Goal: Information Seeking & Learning: Understand process/instructions

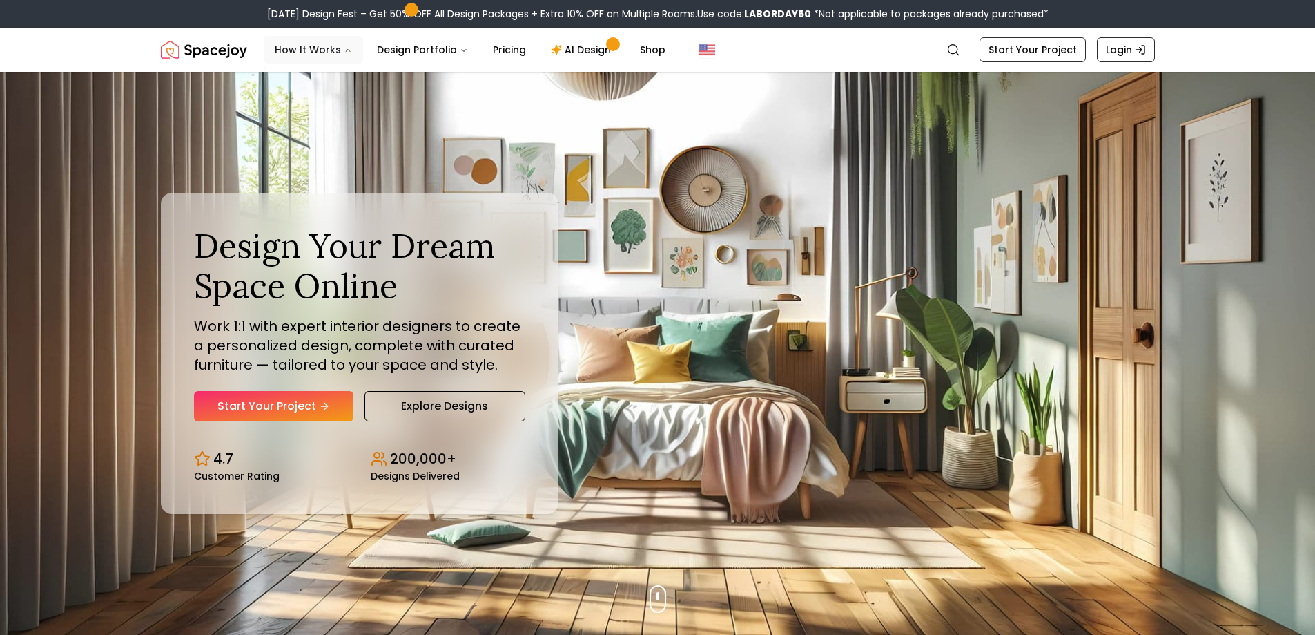
click at [315, 56] on button "How It Works" at bounding box center [313, 50] width 99 height 28
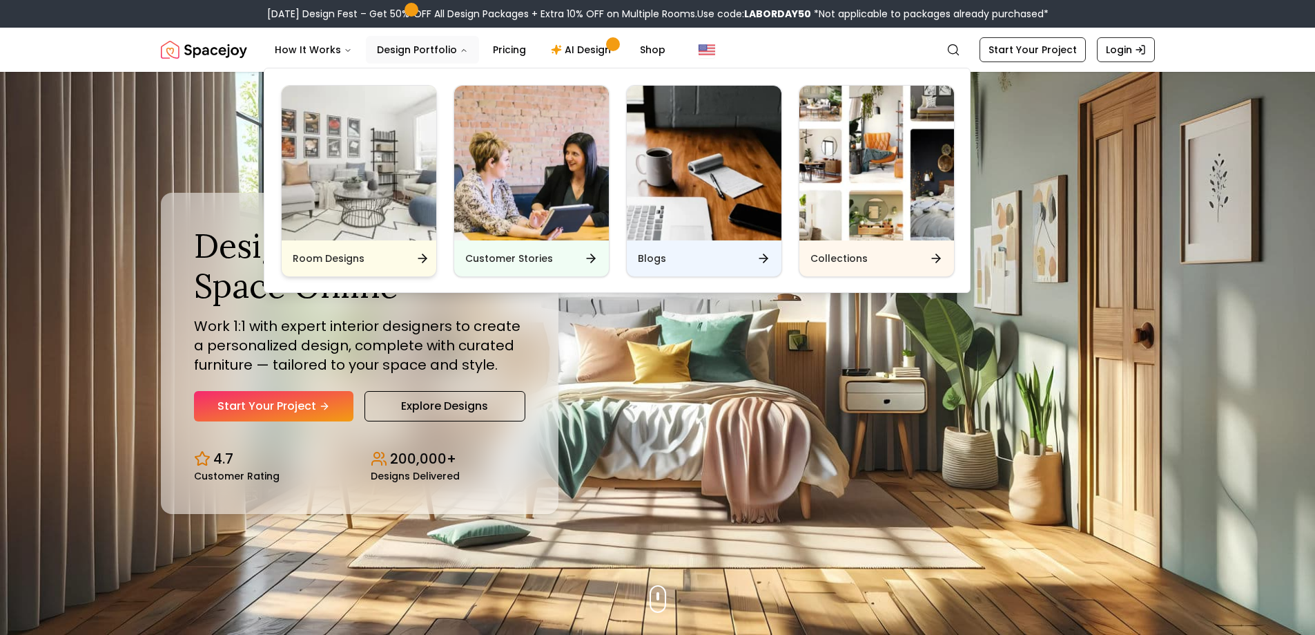
click at [425, 247] on div "Room Designs" at bounding box center [359, 258] width 155 height 36
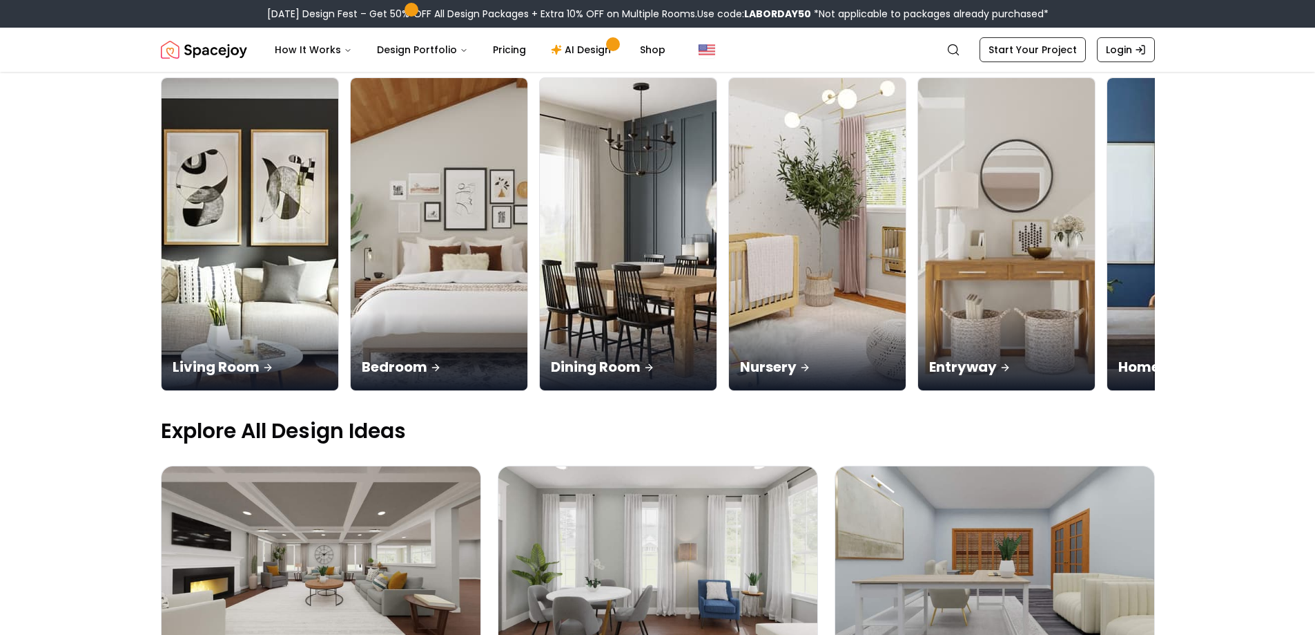
scroll to position [138, 0]
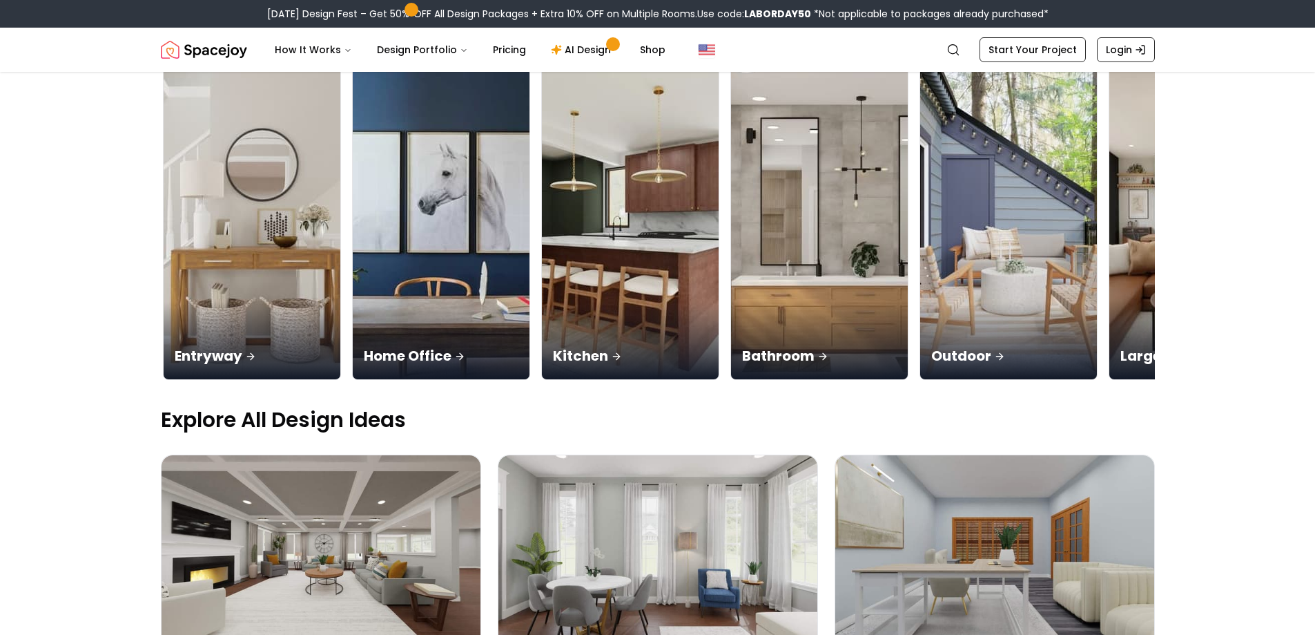
scroll to position [0, 782]
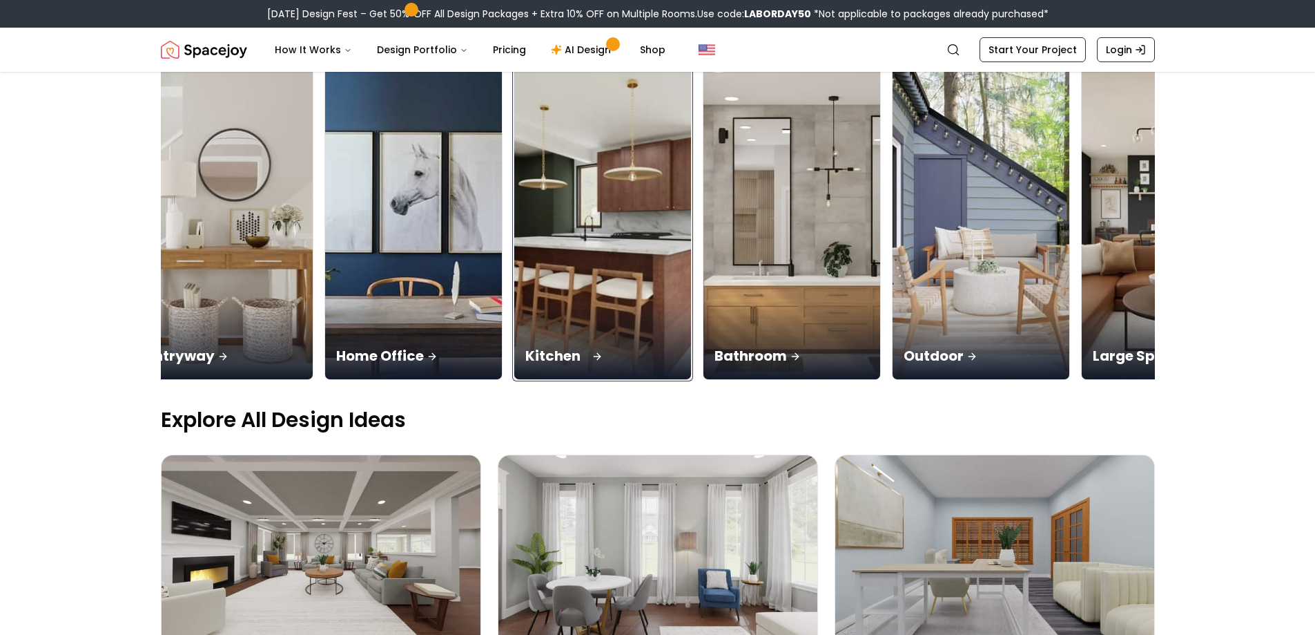
click at [629, 322] on div "Kitchen" at bounding box center [602, 340] width 177 height 77
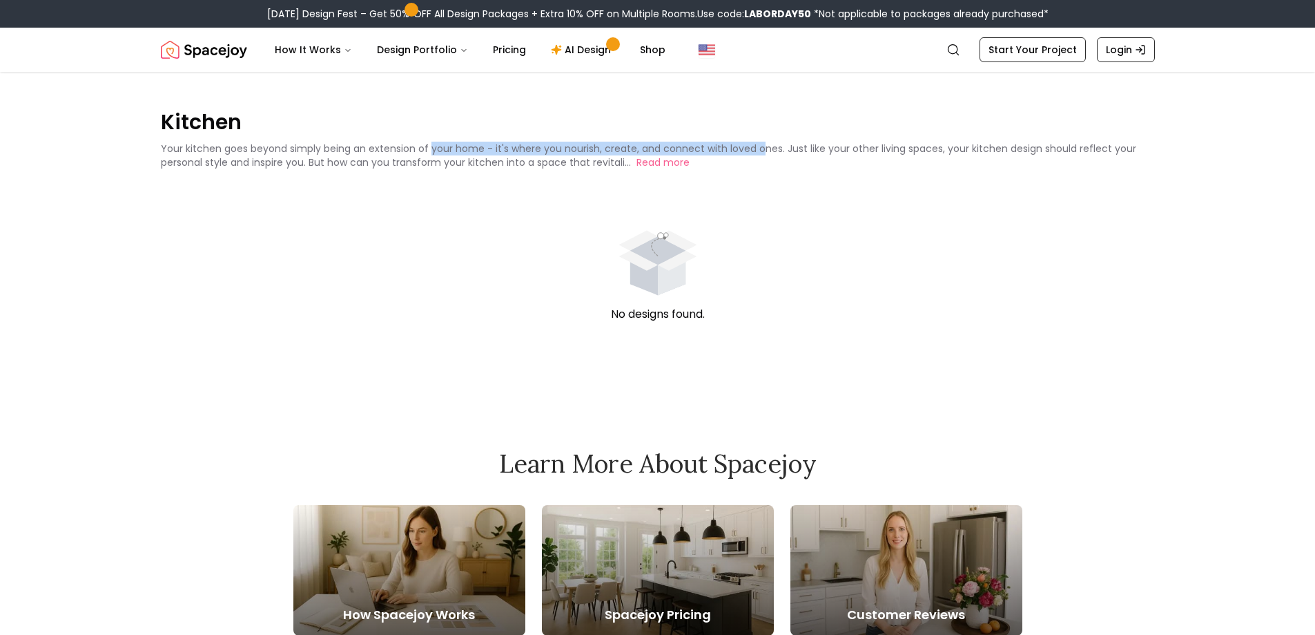
drag, startPoint x: 430, startPoint y: 147, endPoint x: 770, endPoint y: 149, distance: 339.8
click at [770, 149] on p "Your kitchen goes beyond simply being an extension of your home - it's where yo…" at bounding box center [649, 156] width 976 height 28
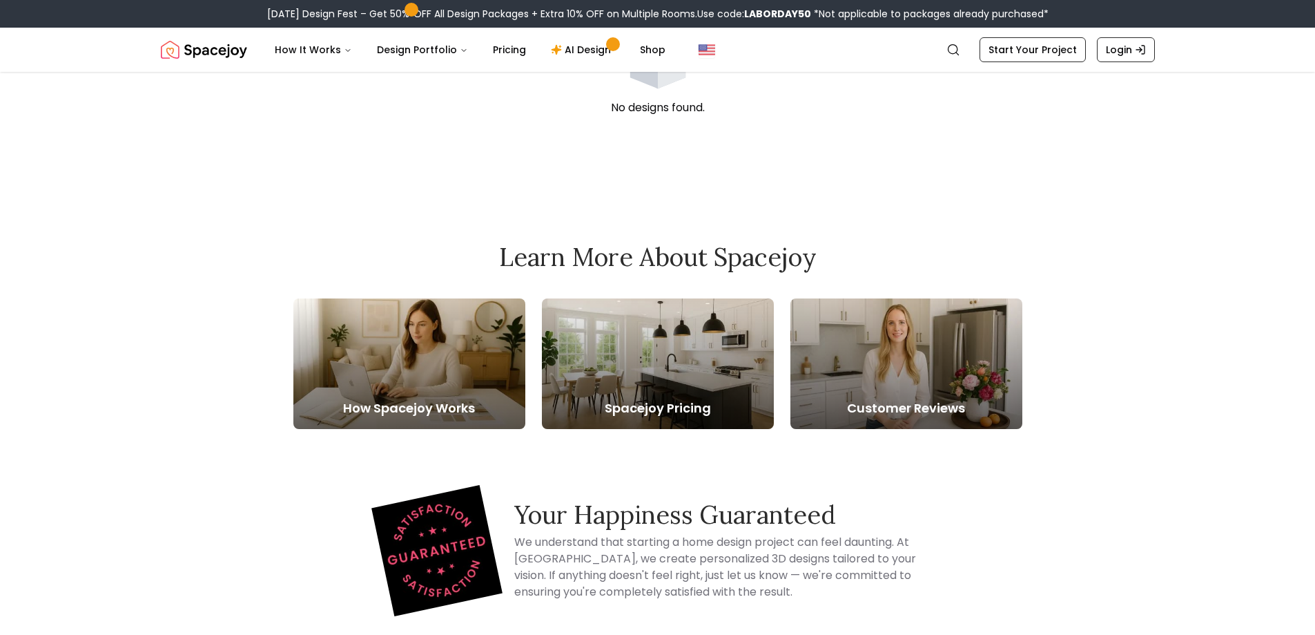
scroll to position [207, 0]
click at [469, 399] on h5 "How Spacejoy Works" at bounding box center [409, 407] width 232 height 19
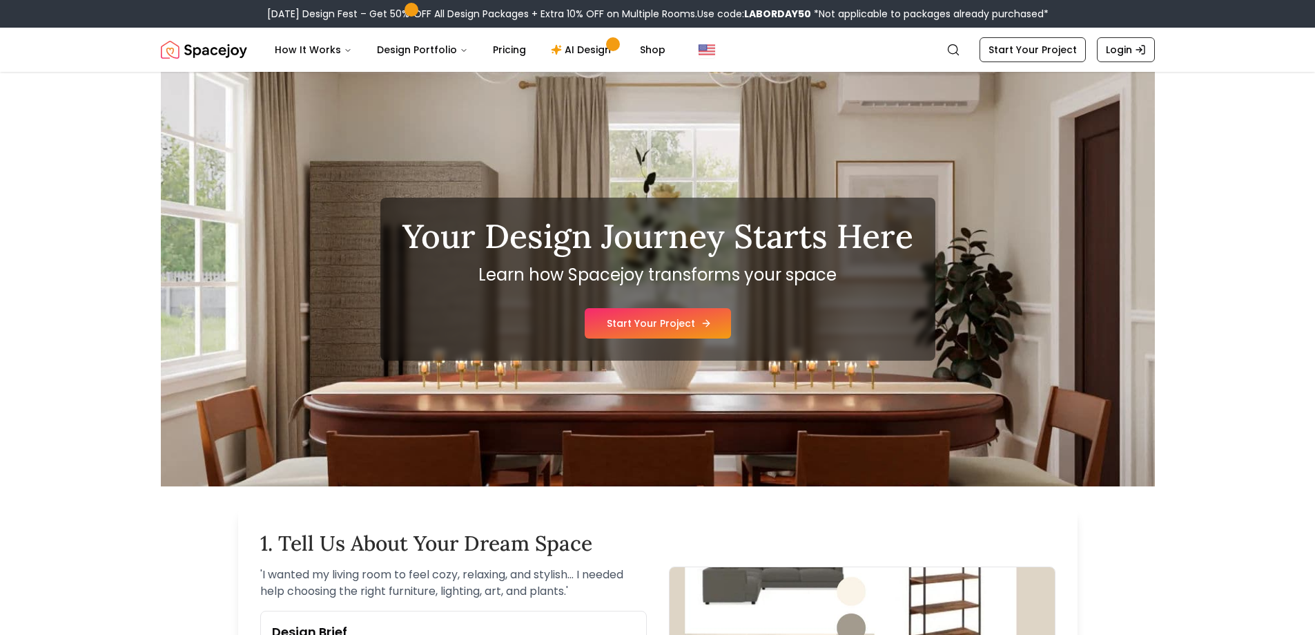
click at [677, 310] on link "Start Your Project" at bounding box center [658, 323] width 146 height 30
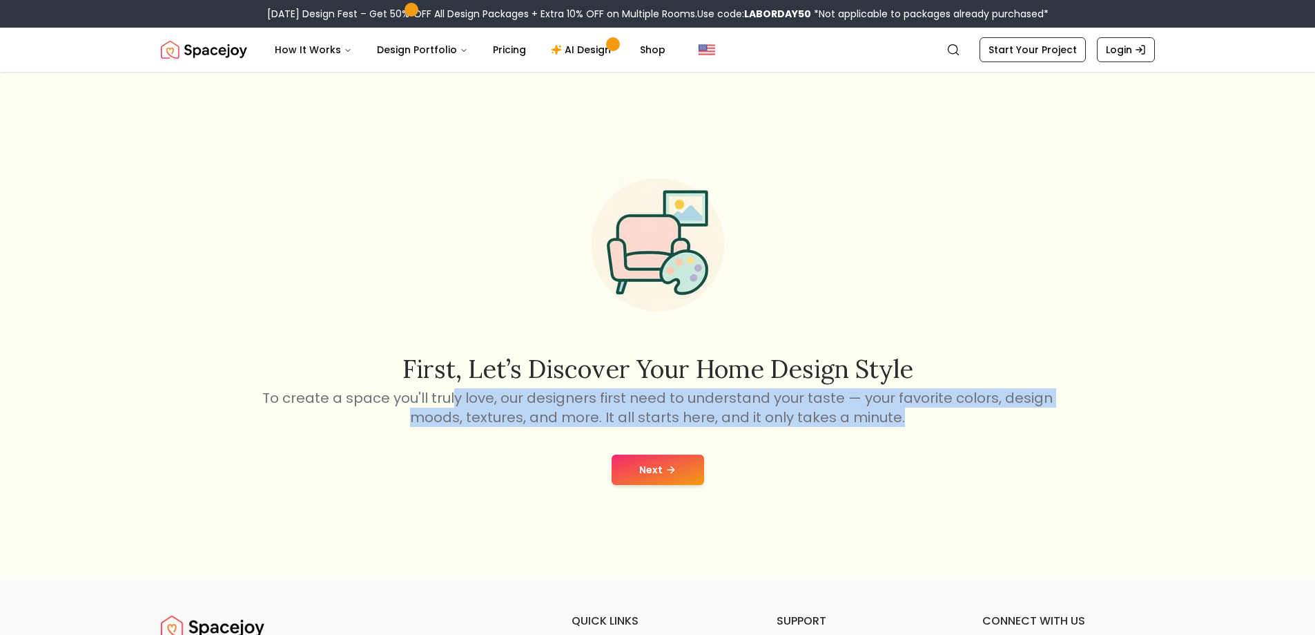
drag, startPoint x: 460, startPoint y: 396, endPoint x: 1000, endPoint y: 430, distance: 541.0
click at [1000, 430] on div "First, let’s discover your home design style To create a space you'll truly lov…" at bounding box center [657, 326] width 1315 height 508
click at [998, 427] on div "First, let’s discover your home design style To create a space you'll truly lov…" at bounding box center [657, 326] width 1315 height 508
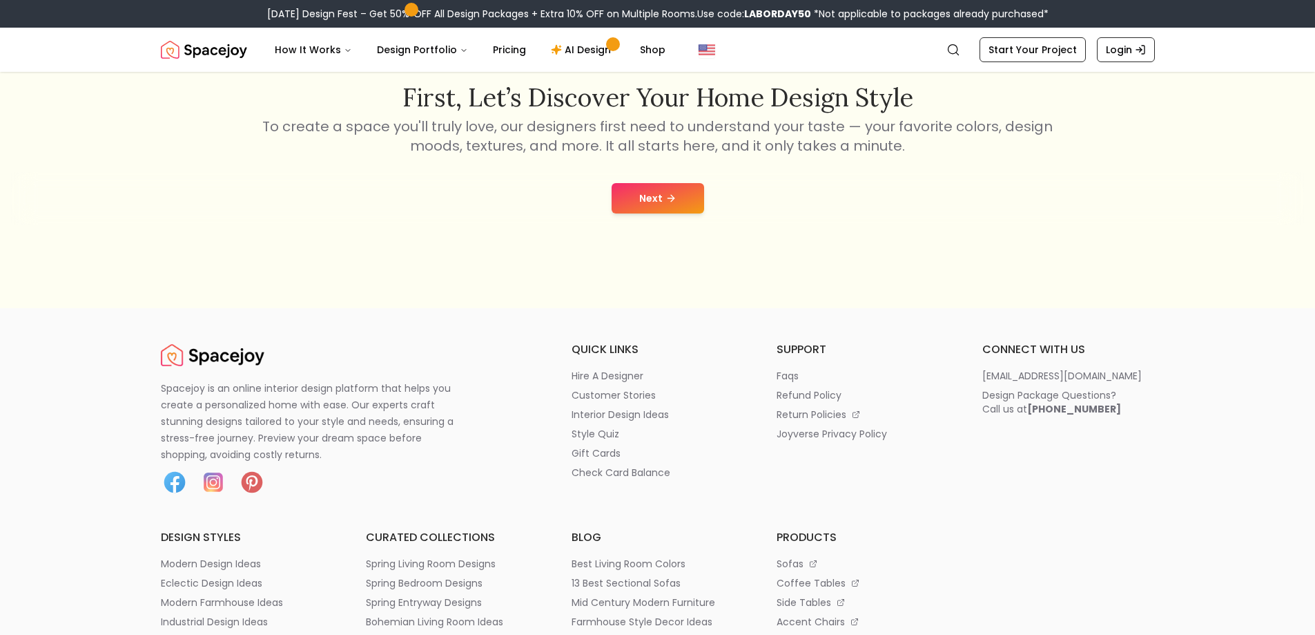
scroll to position [345, 0]
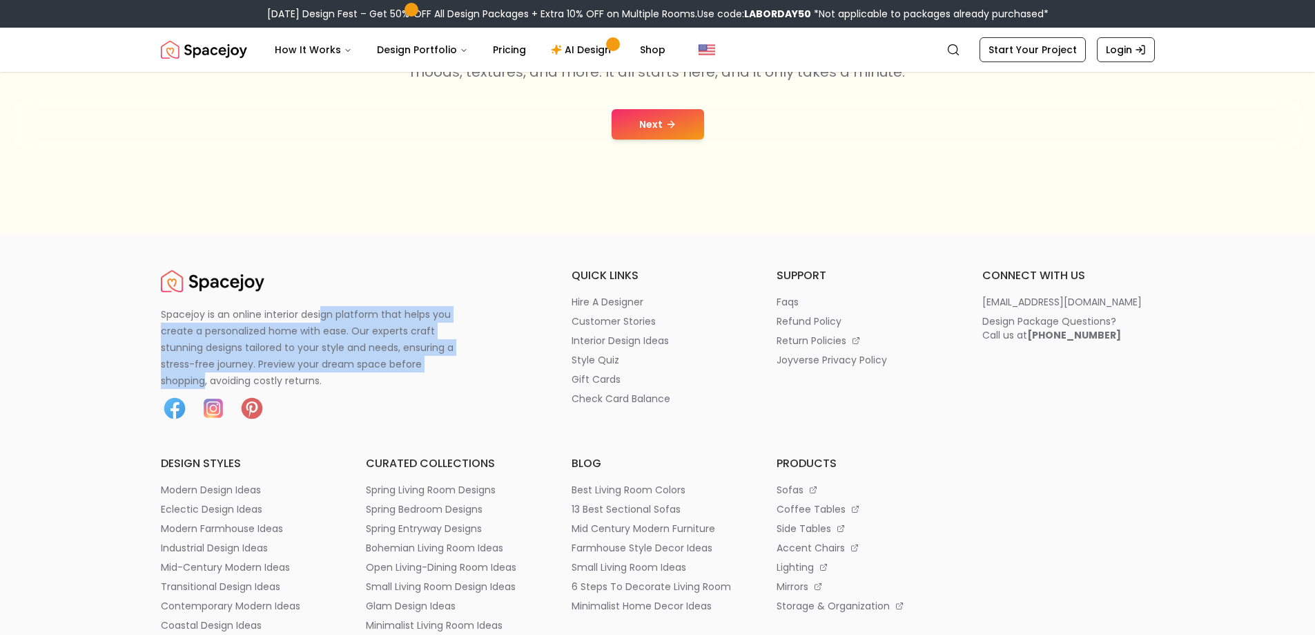
drag, startPoint x: 380, startPoint y: 315, endPoint x: 467, endPoint y: 368, distance: 102.0
click at [467, 368] on p "Spacejoy is an online interior design platform that helps you create a personal…" at bounding box center [315, 347] width 309 height 83
click at [467, 369] on p "Spacejoy is an online interior design platform that helps you create a personal…" at bounding box center [315, 347] width 309 height 83
click at [325, 349] on p "Spacejoy is an online interior design platform that helps you create a personal…" at bounding box center [315, 347] width 309 height 83
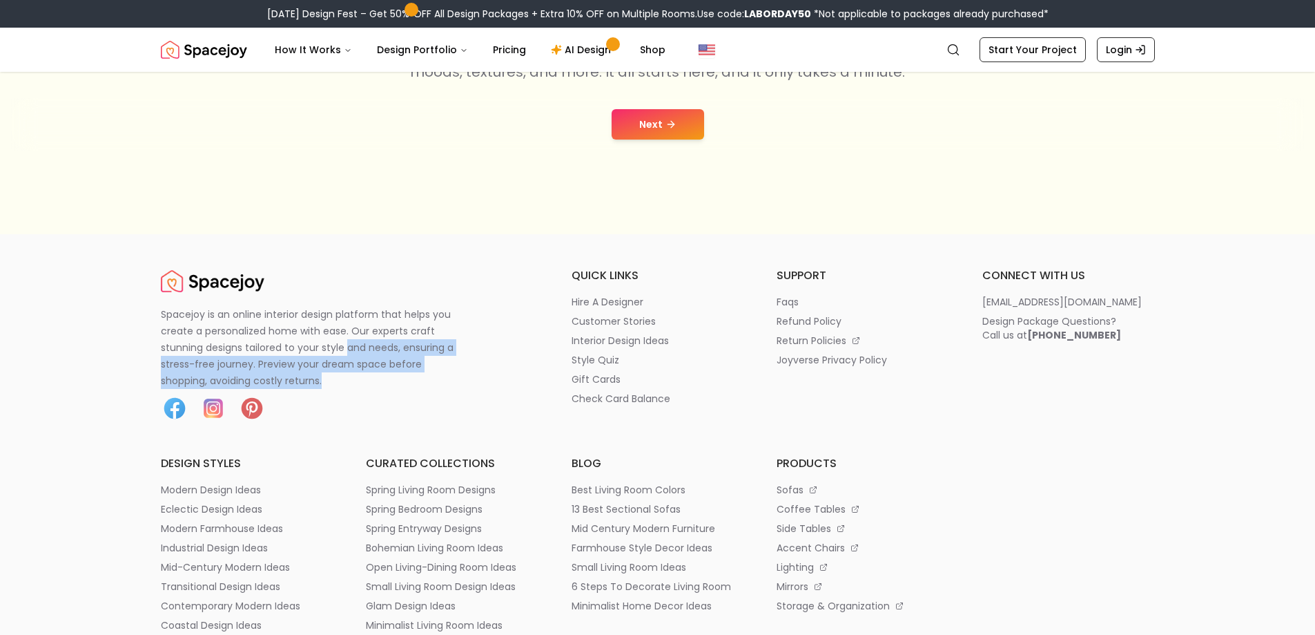
drag, startPoint x: 347, startPoint y: 351, endPoint x: 456, endPoint y: 375, distance: 111.1
click at [456, 375] on p "Spacejoy is an online interior design platform that helps you create a personal…" at bounding box center [315, 347] width 309 height 83
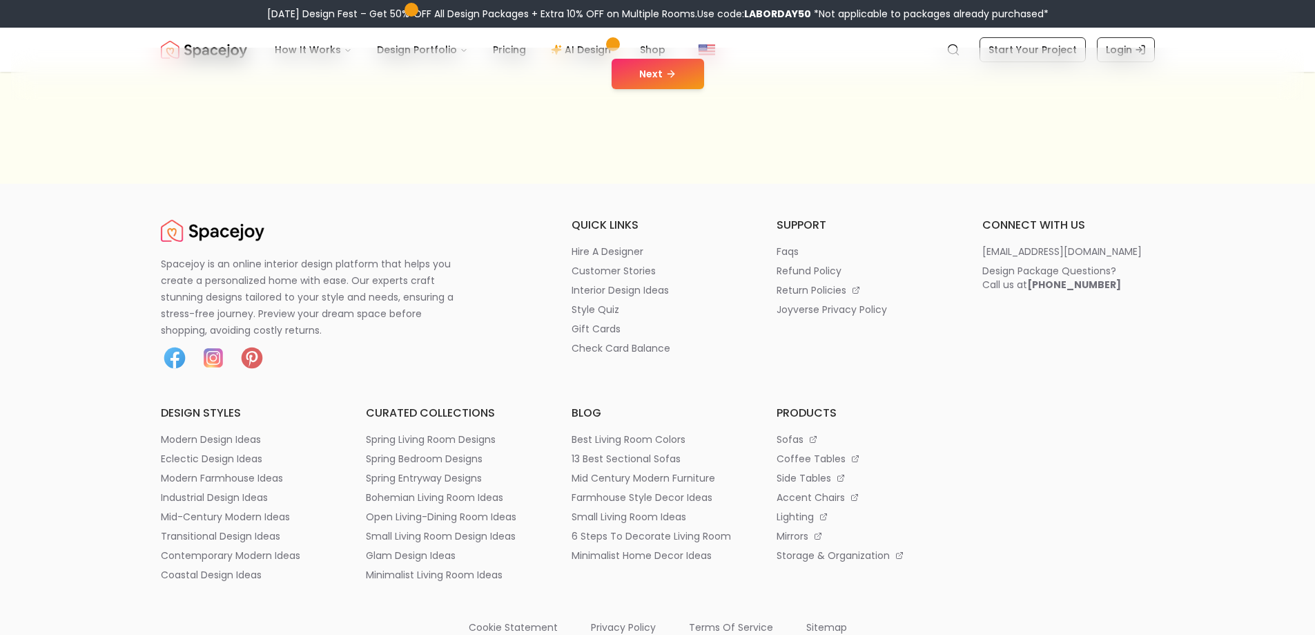
scroll to position [483, 0]
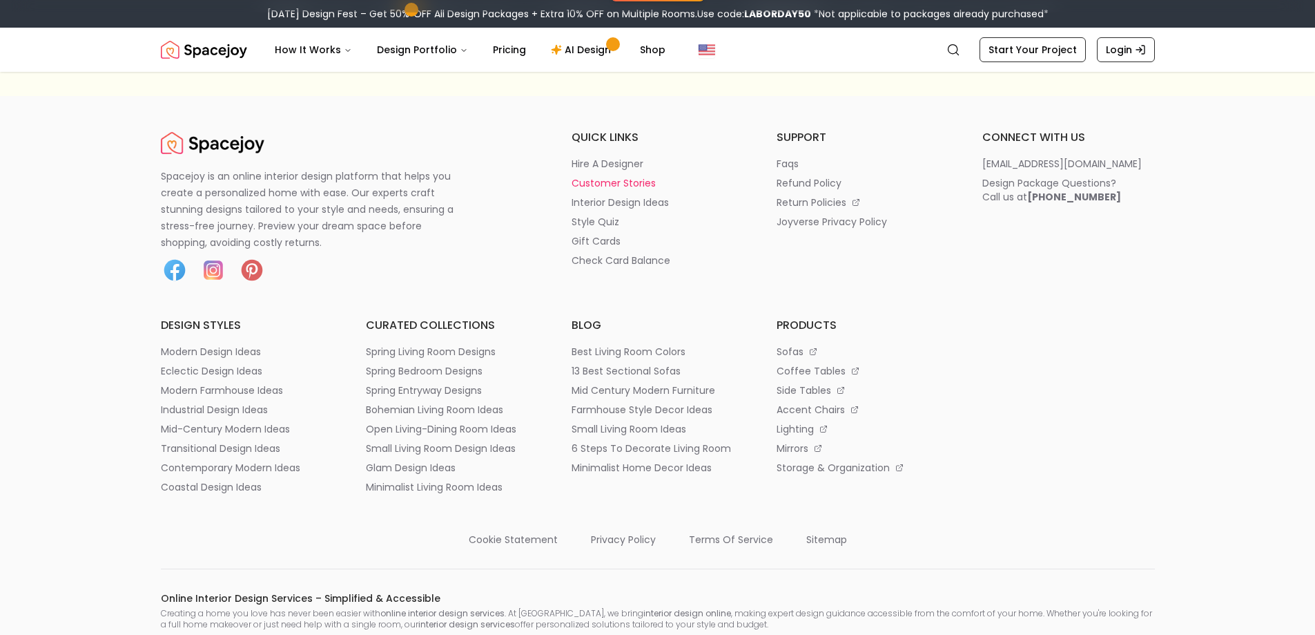
click at [618, 180] on p "customer stories" at bounding box center [614, 183] width 84 height 14
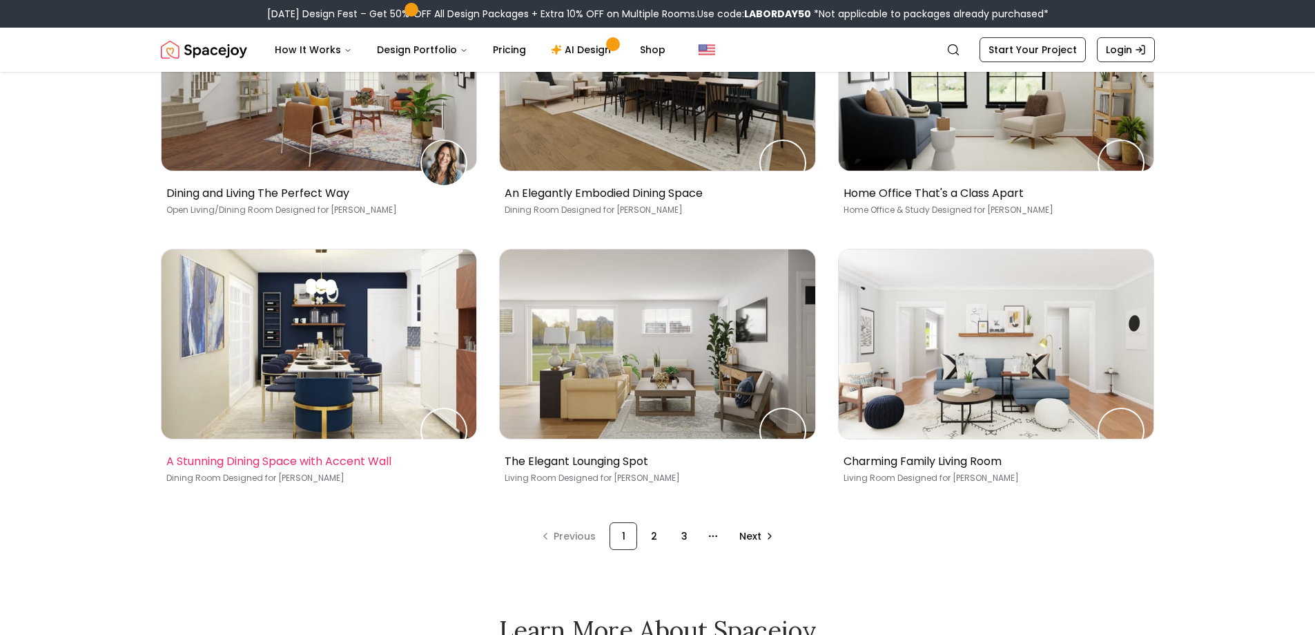
scroll to position [829, 0]
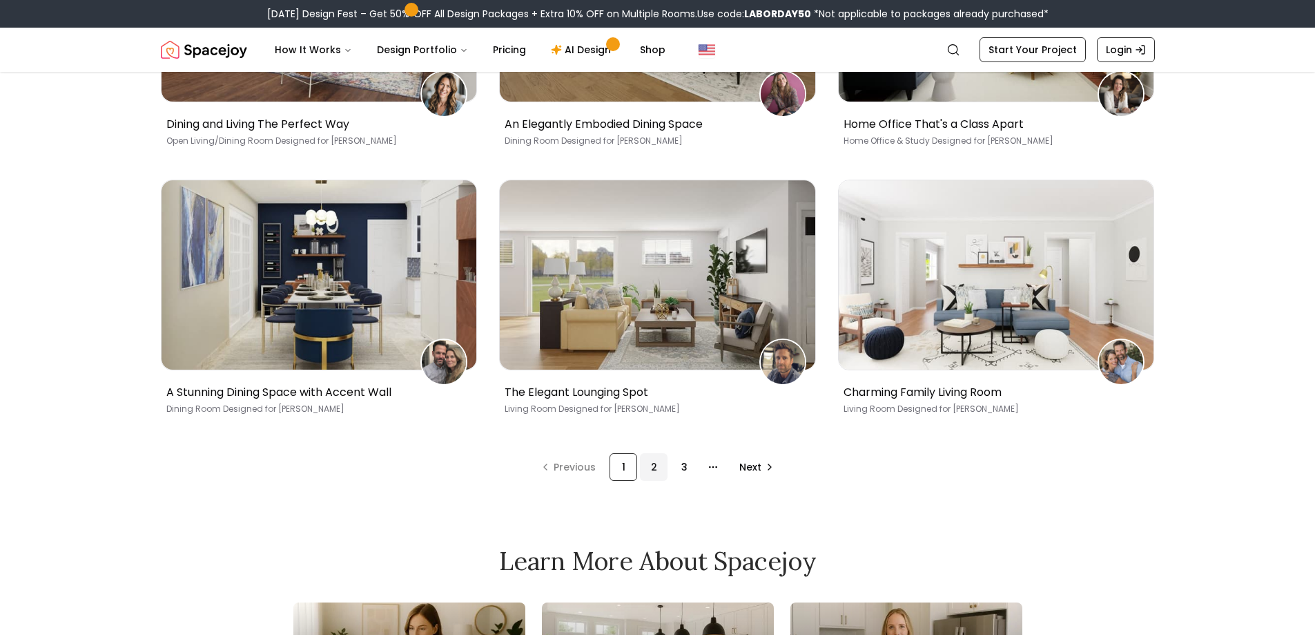
click at [652, 459] on div "2" at bounding box center [654, 467] width 28 height 28
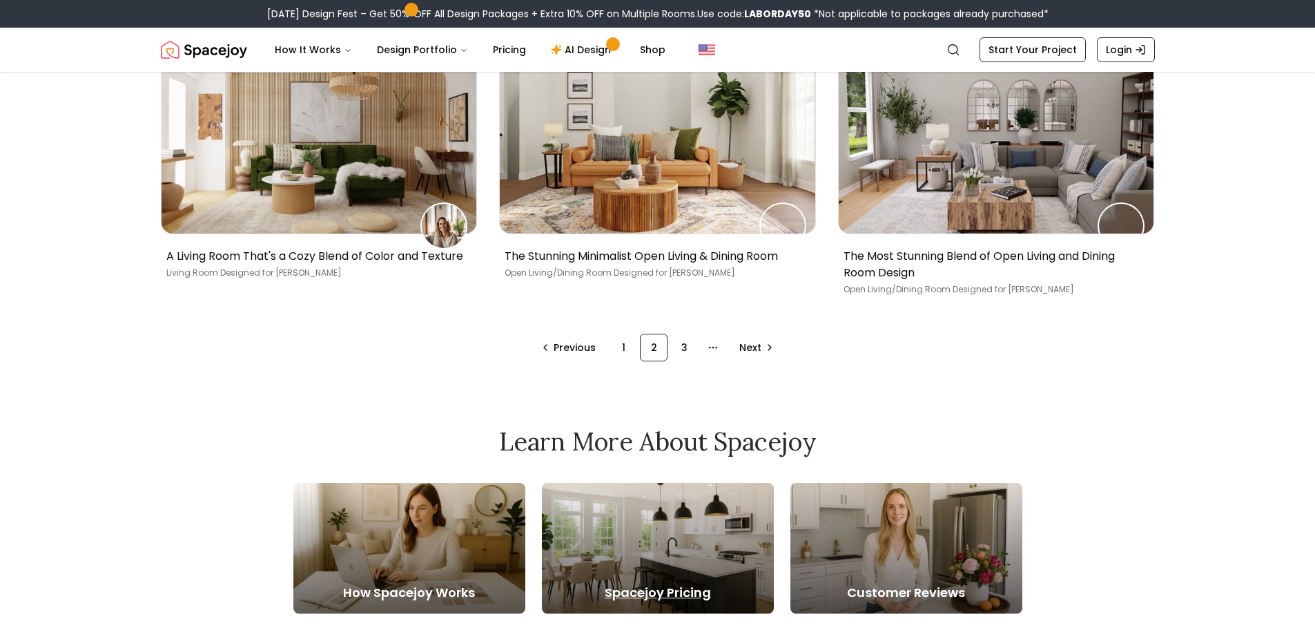
scroll to position [1105, 0]
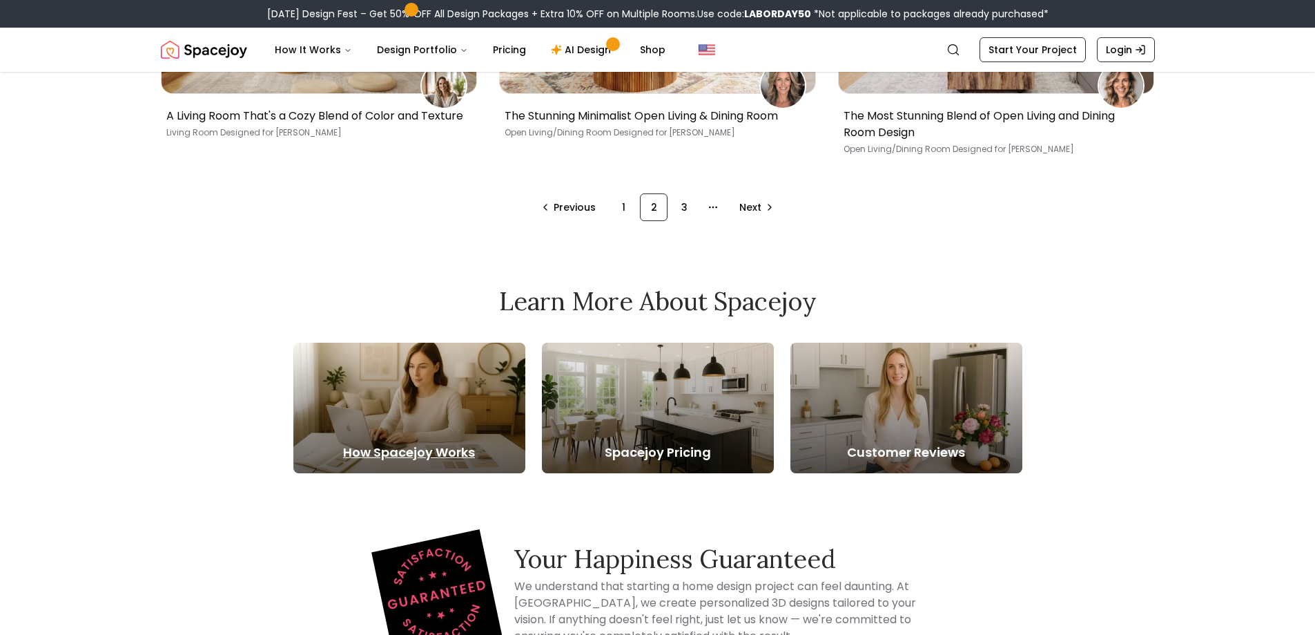
click at [385, 443] on h5 "How Spacejoy Works" at bounding box center [409, 452] width 232 height 19
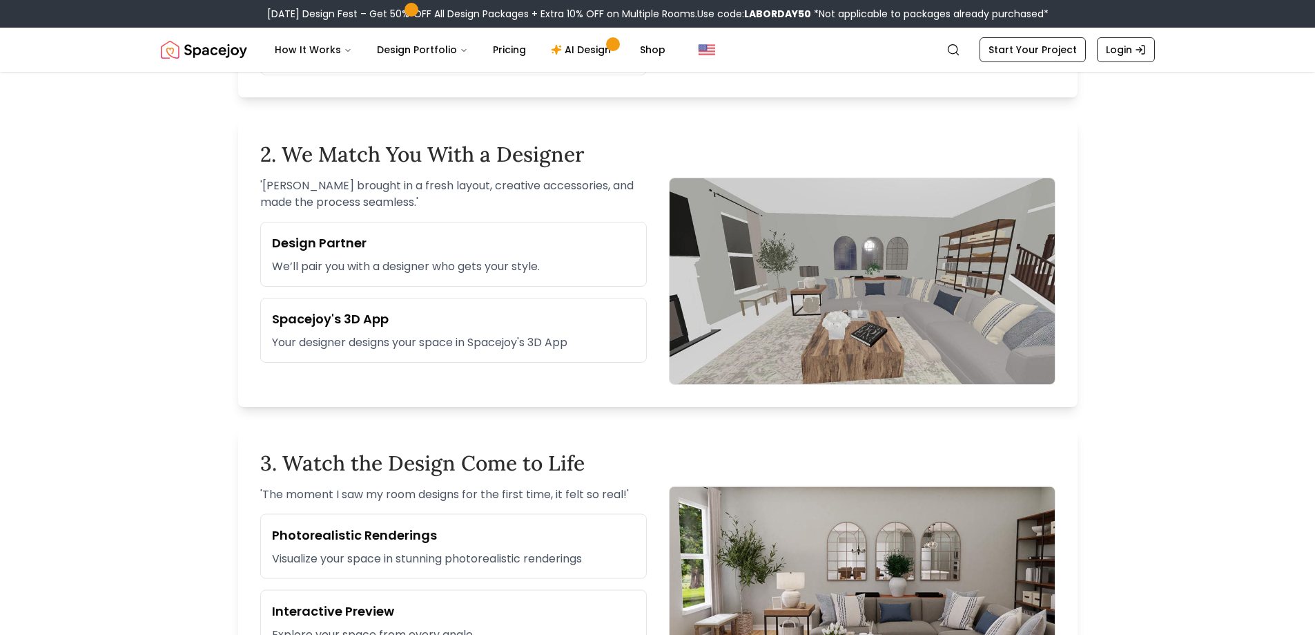
scroll to position [760, 0]
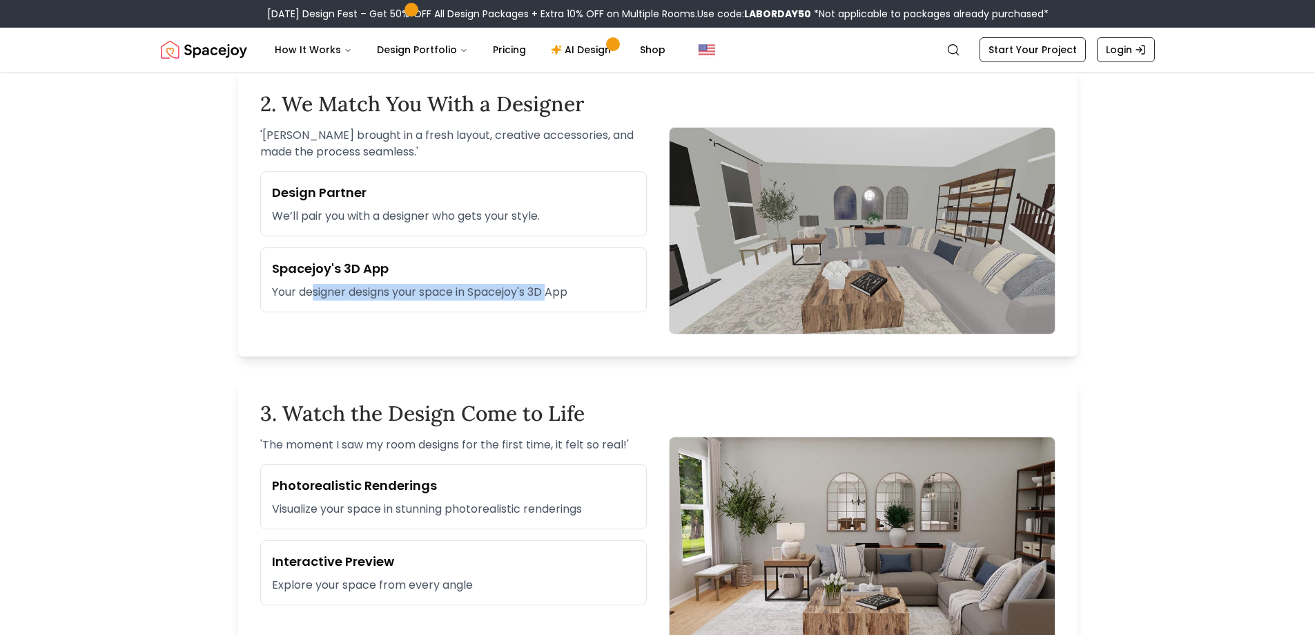
drag, startPoint x: 398, startPoint y: 291, endPoint x: 553, endPoint y: 295, distance: 154.7
click at [553, 295] on p "Your designer designs your space in Spacejoy's 3D App" at bounding box center [453, 292] width 363 height 17
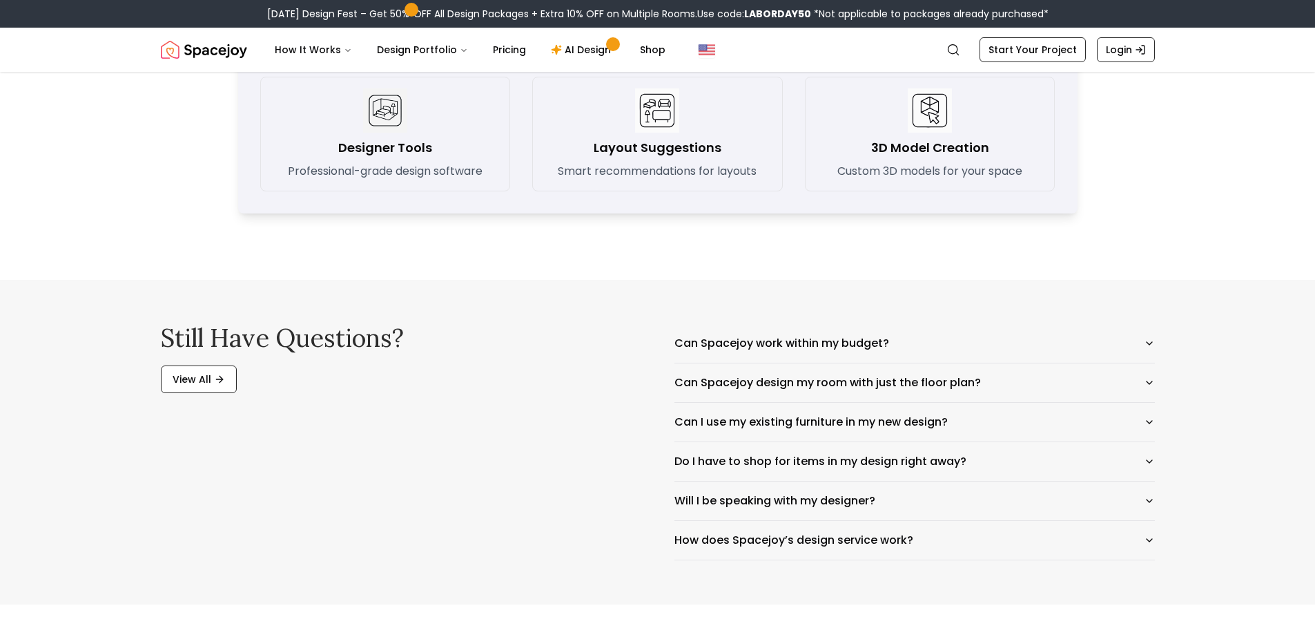
scroll to position [2072, 0]
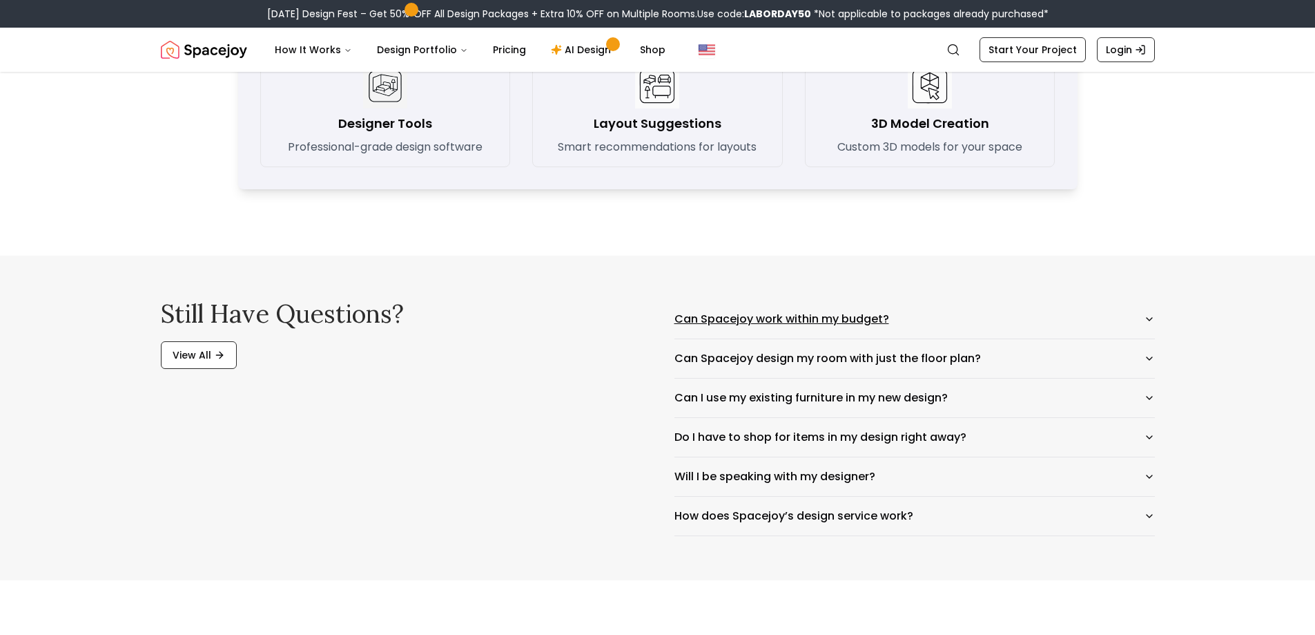
click at [878, 318] on button "Can Spacejoy work within my budget?" at bounding box center [915, 319] width 481 height 39
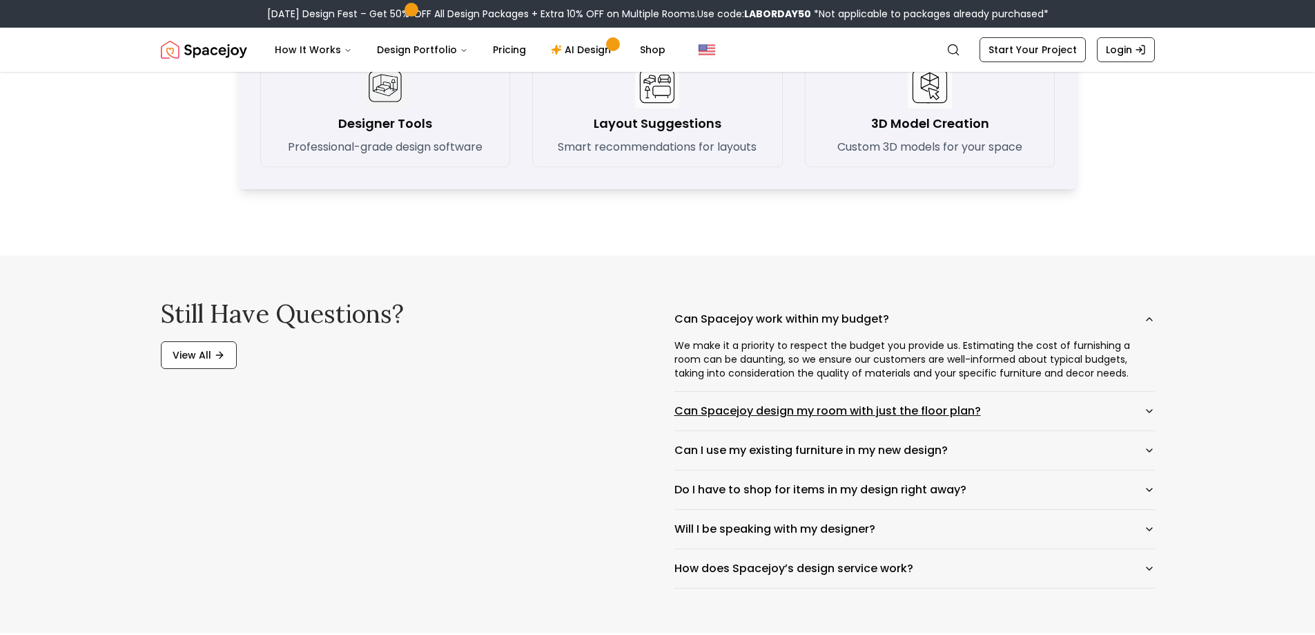
click at [901, 414] on button "Can Spacejoy design my room with just the floor plan?" at bounding box center [915, 411] width 481 height 39
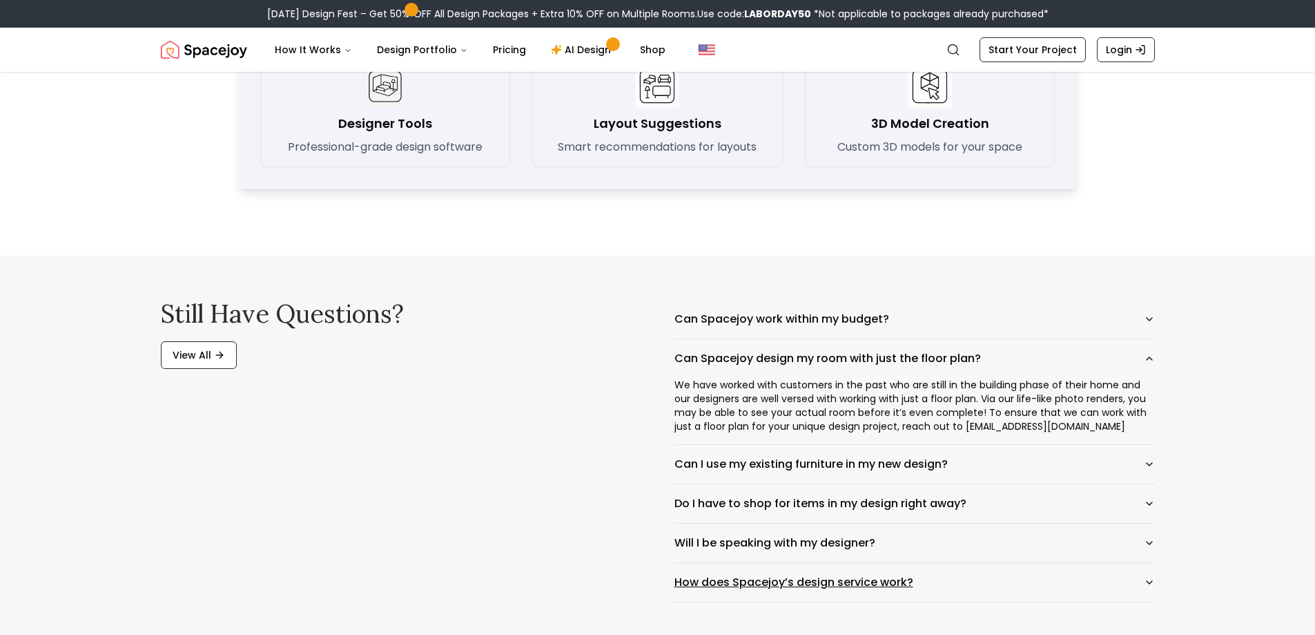
click at [744, 588] on button "How does Spacejoy’s design service work?" at bounding box center [915, 582] width 481 height 39
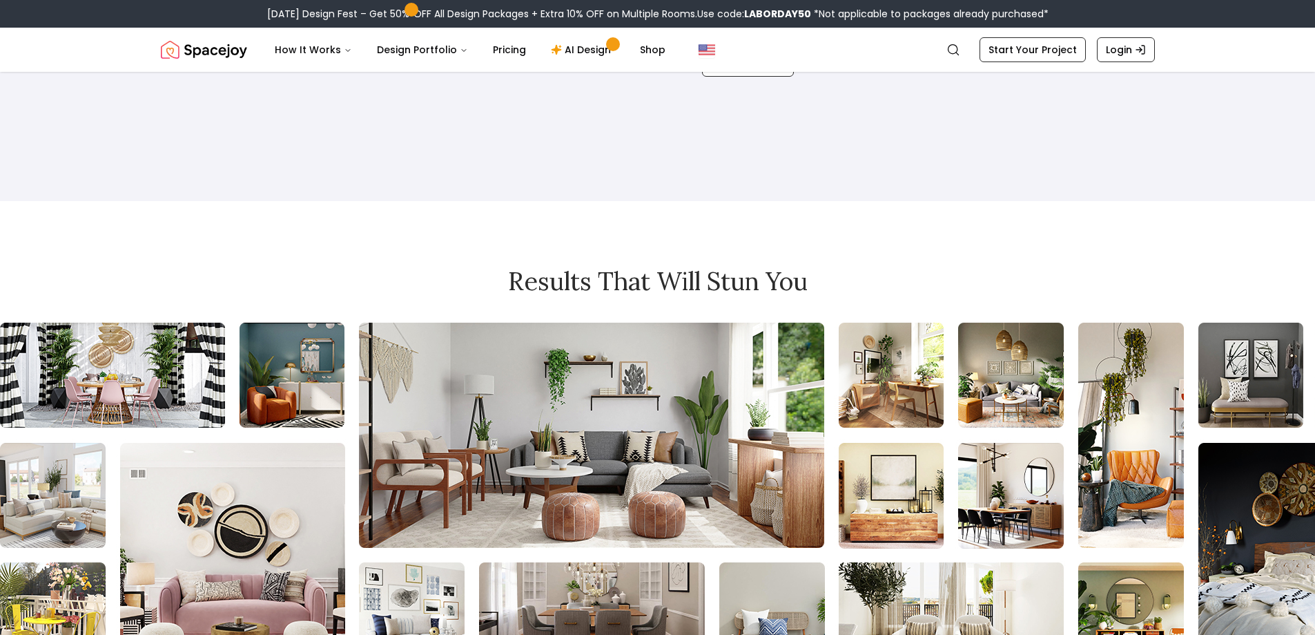
scroll to position [3177, 0]
